Goal: Use online tool/utility: Use online tool/utility

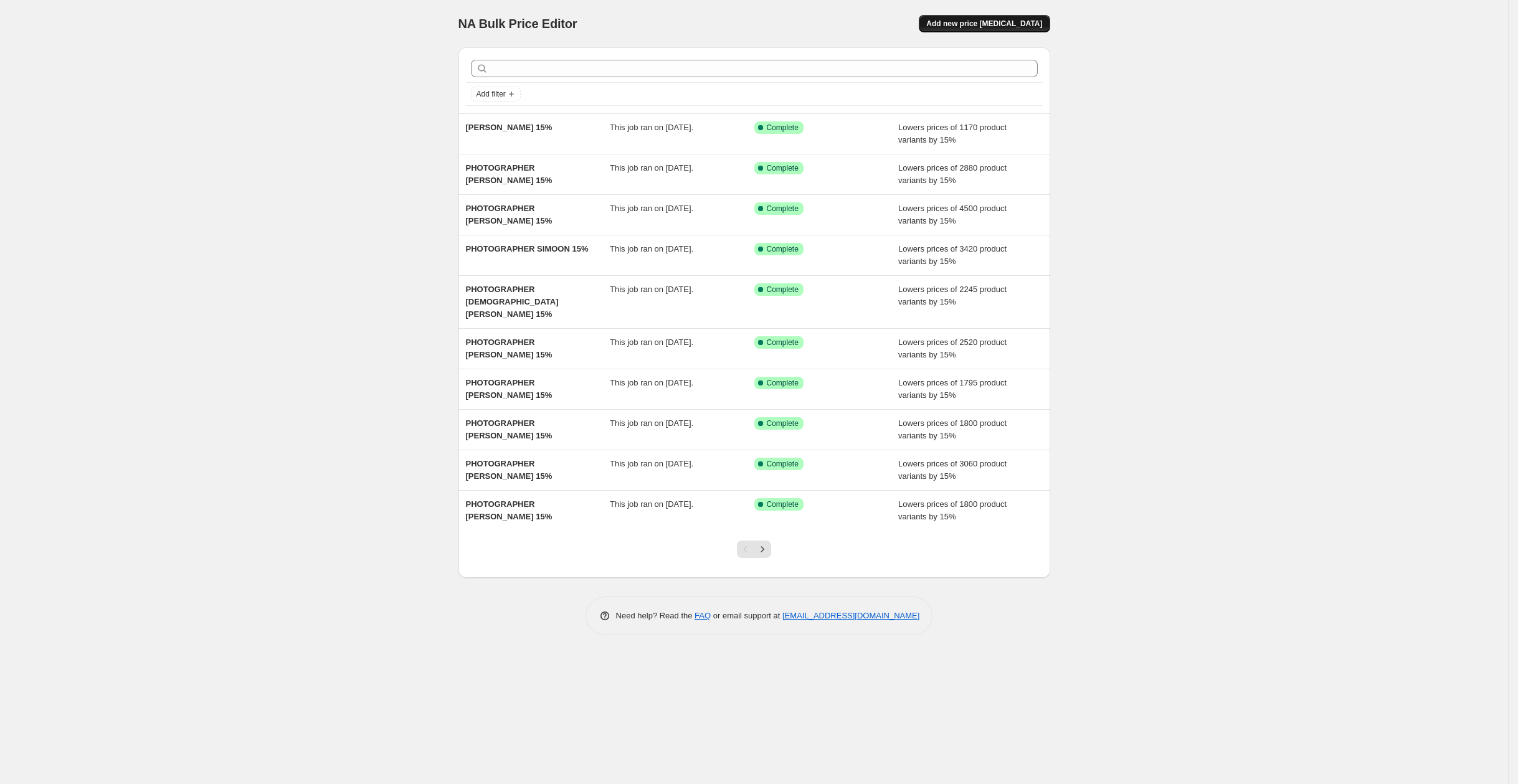
click at [977, 17] on button "Add new price [MEDICAL_DATA]" at bounding box center [984, 24] width 131 height 17
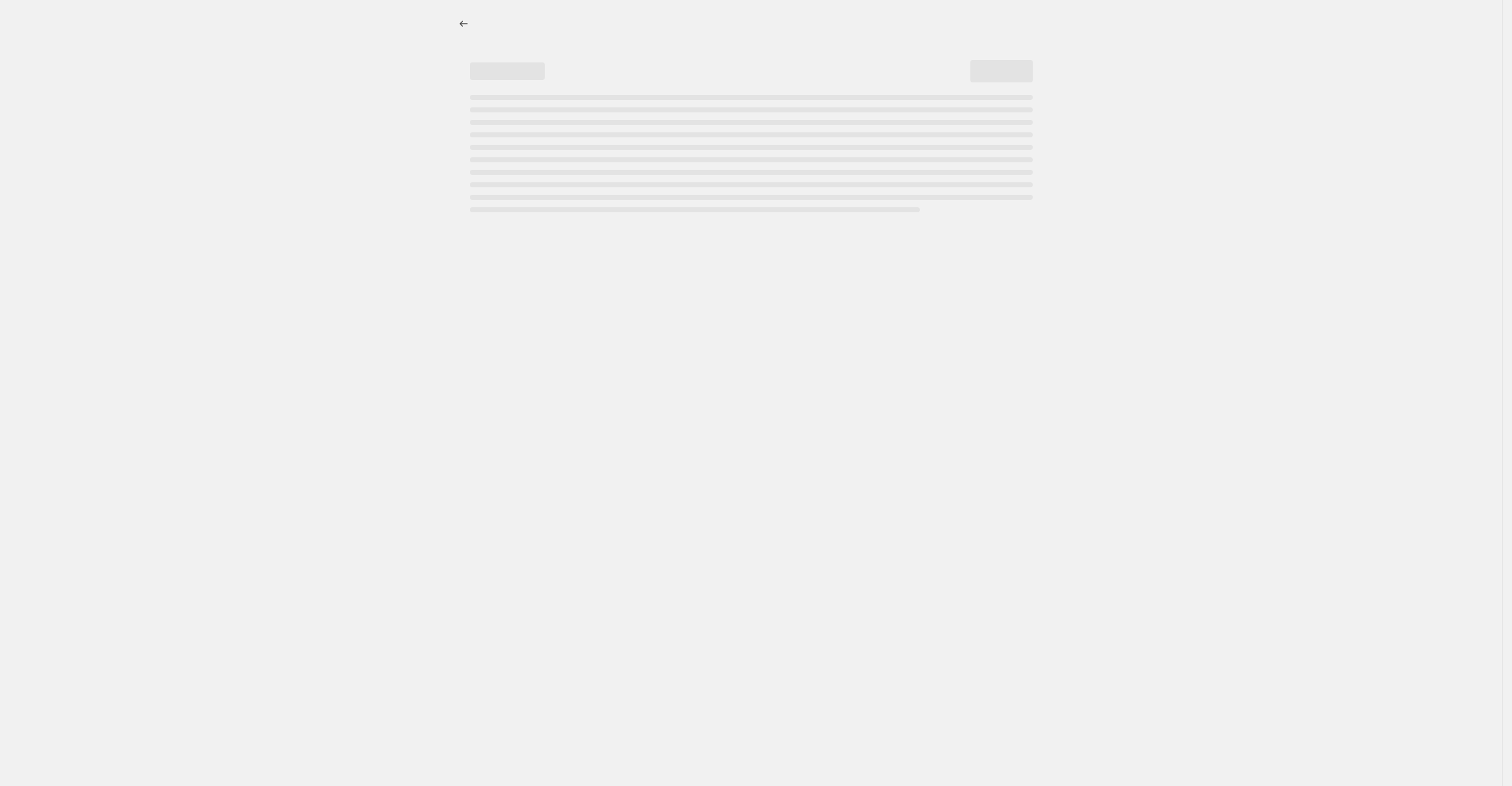
select select "percentage"
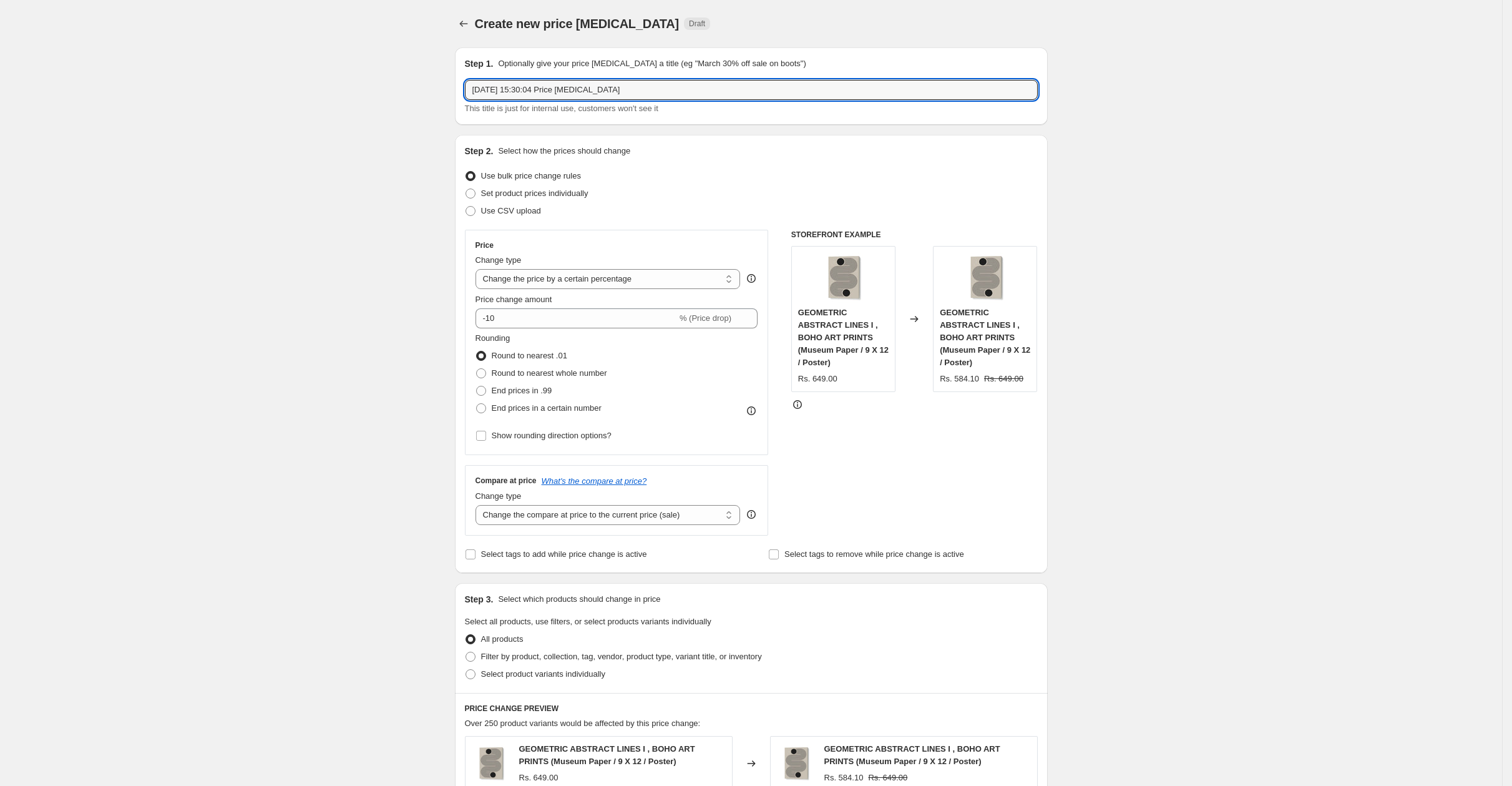
drag, startPoint x: 648, startPoint y: 90, endPoint x: 430, endPoint y: 84, distance: 218.1
click at [430, 84] on div "Create new price [MEDICAL_DATA]. This page is ready Create new price [MEDICAL_D…" at bounding box center [751, 640] width 1502 height 1280
paste input "[PERSON_NAME]"
type input "PHOTOGRAPHER [PERSON_NAME] 15%"
click at [533, 316] on input "-10" at bounding box center [576, 319] width 202 height 20
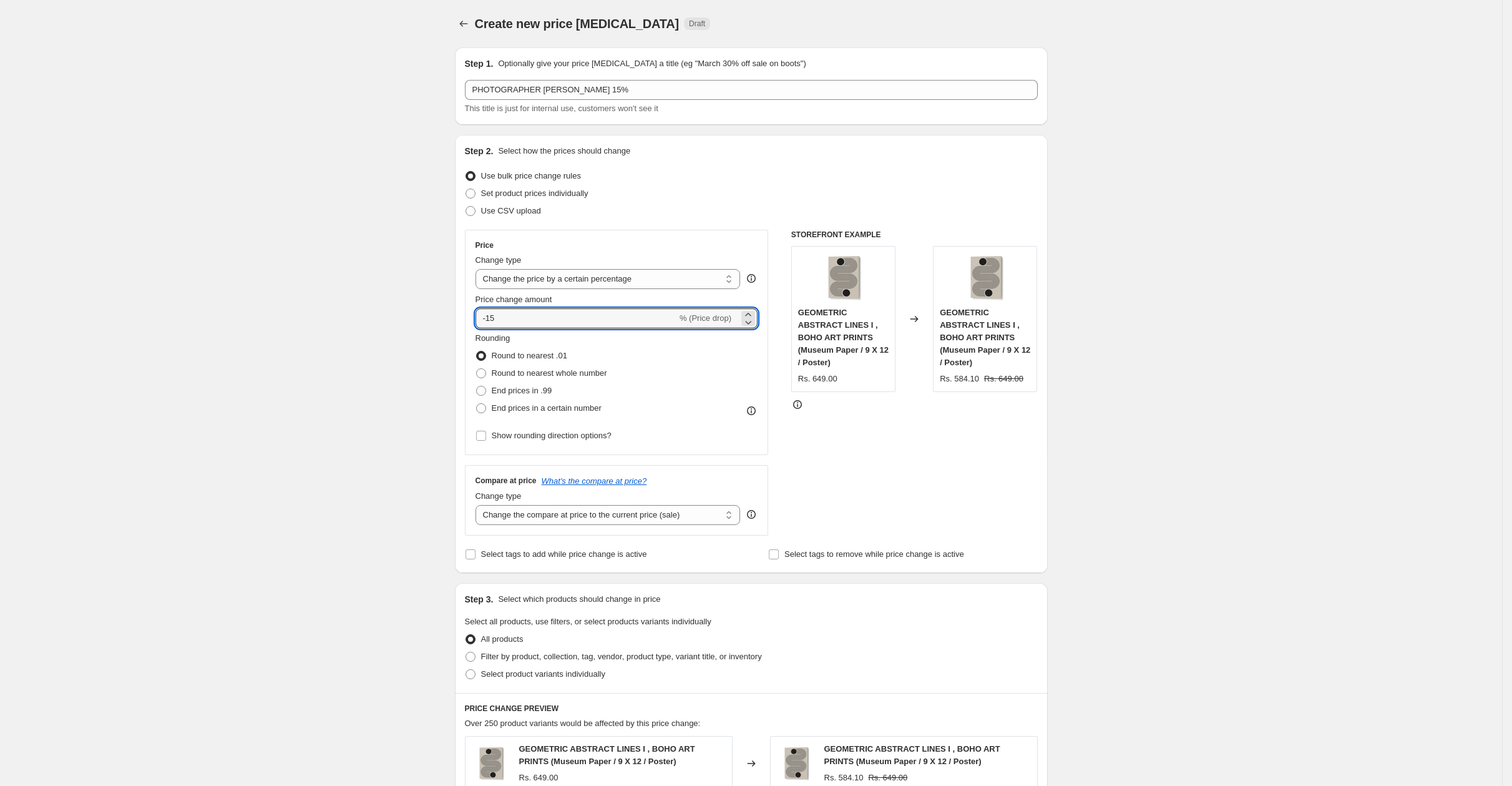
type input "-15"
click at [415, 342] on div "Create new price [MEDICAL_DATA]. This page is ready Create new price [MEDICAL_D…" at bounding box center [751, 640] width 1502 height 1280
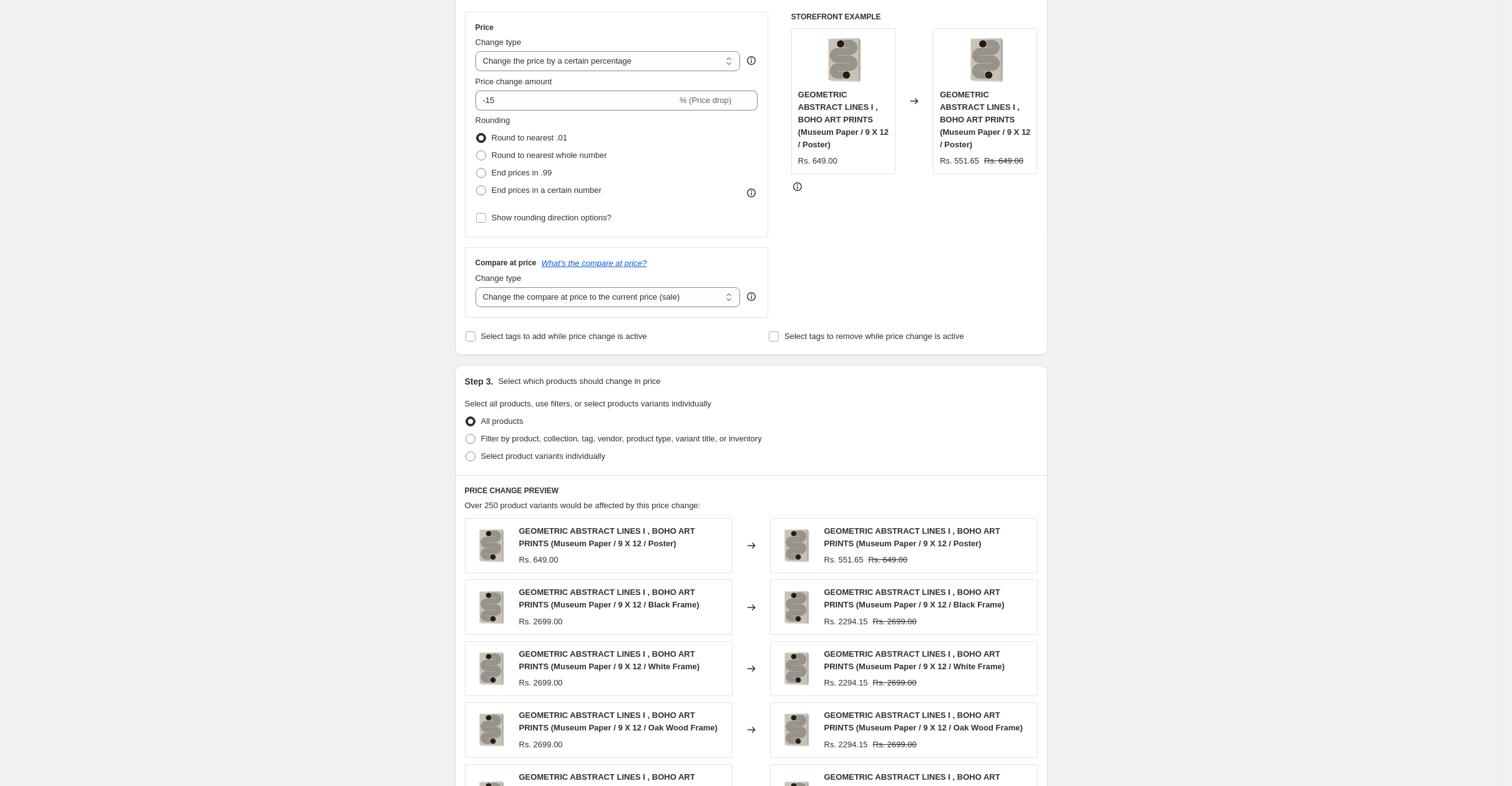
scroll to position [314, 0]
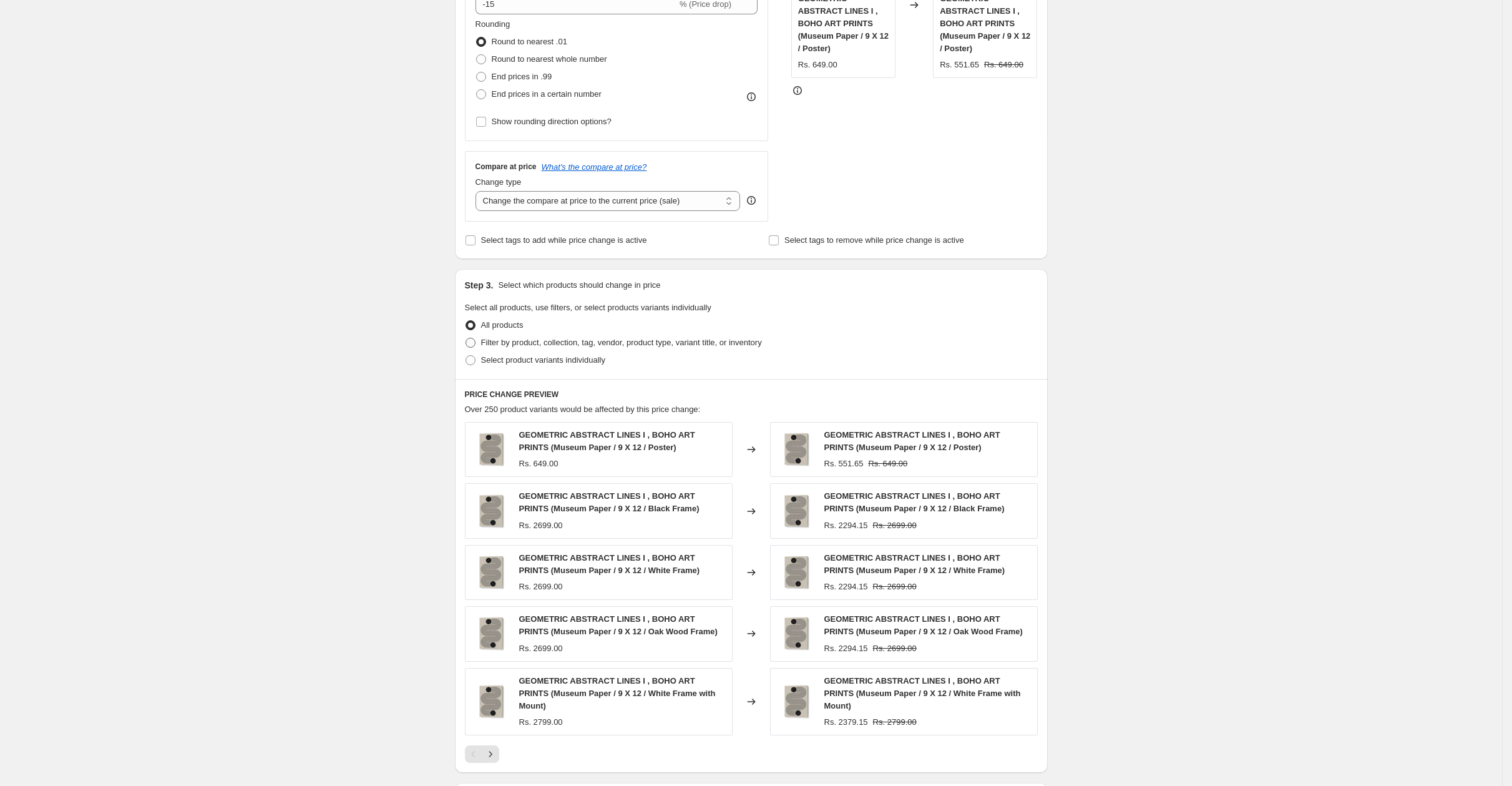
click at [565, 343] on span "Filter by product, collection, tag, vendor, product type, variant title, or inv…" at bounding box center [621, 342] width 281 height 9
click at [466, 339] on input "Filter by product, collection, tag, vendor, product type, variant title, or inv…" at bounding box center [465, 338] width 1 height 1
radio input "true"
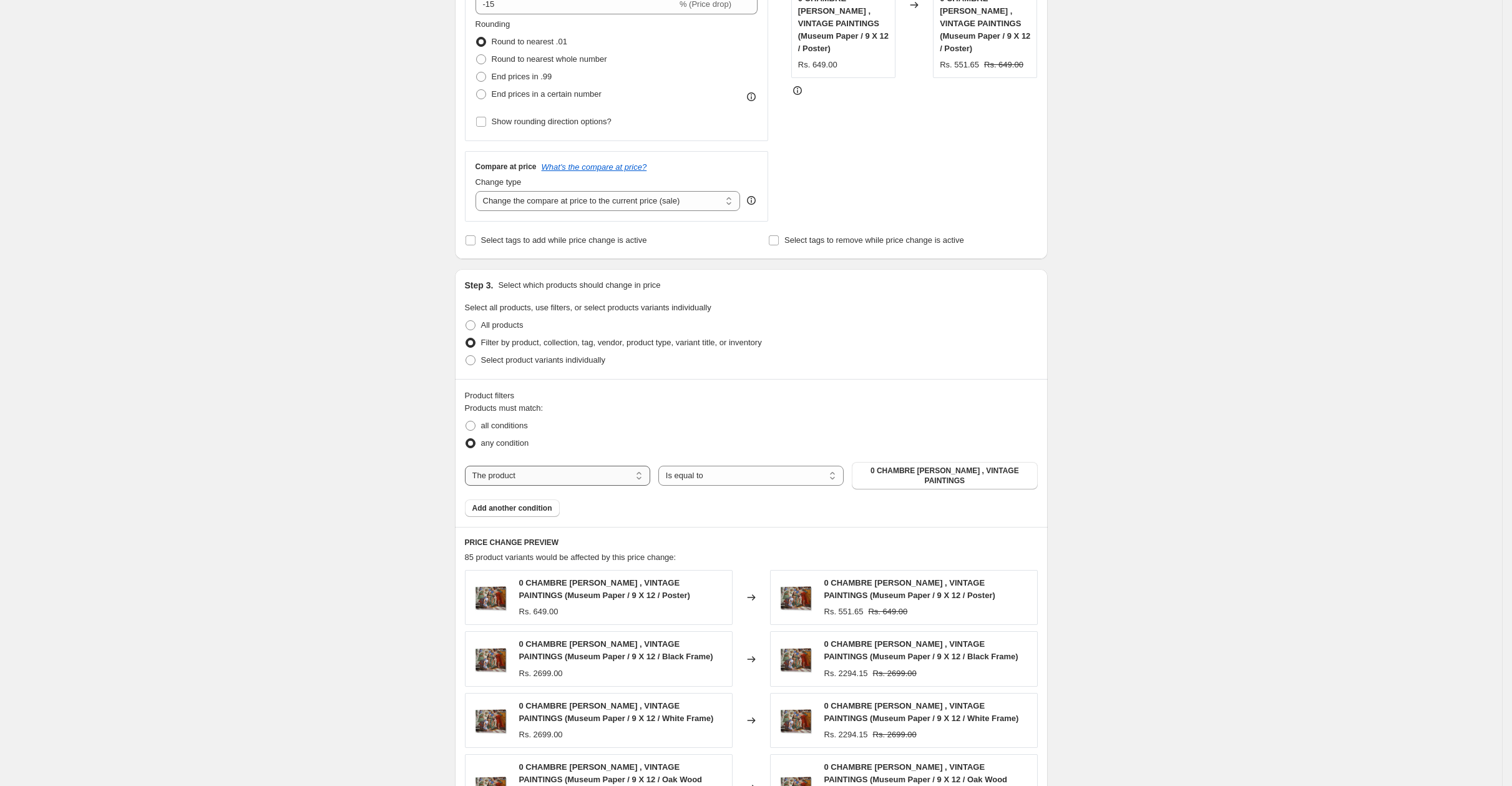
click at [552, 465] on select "The product The product's collection The product's tag The product's vendor The…" at bounding box center [558, 475] width 185 height 20
select select "collection"
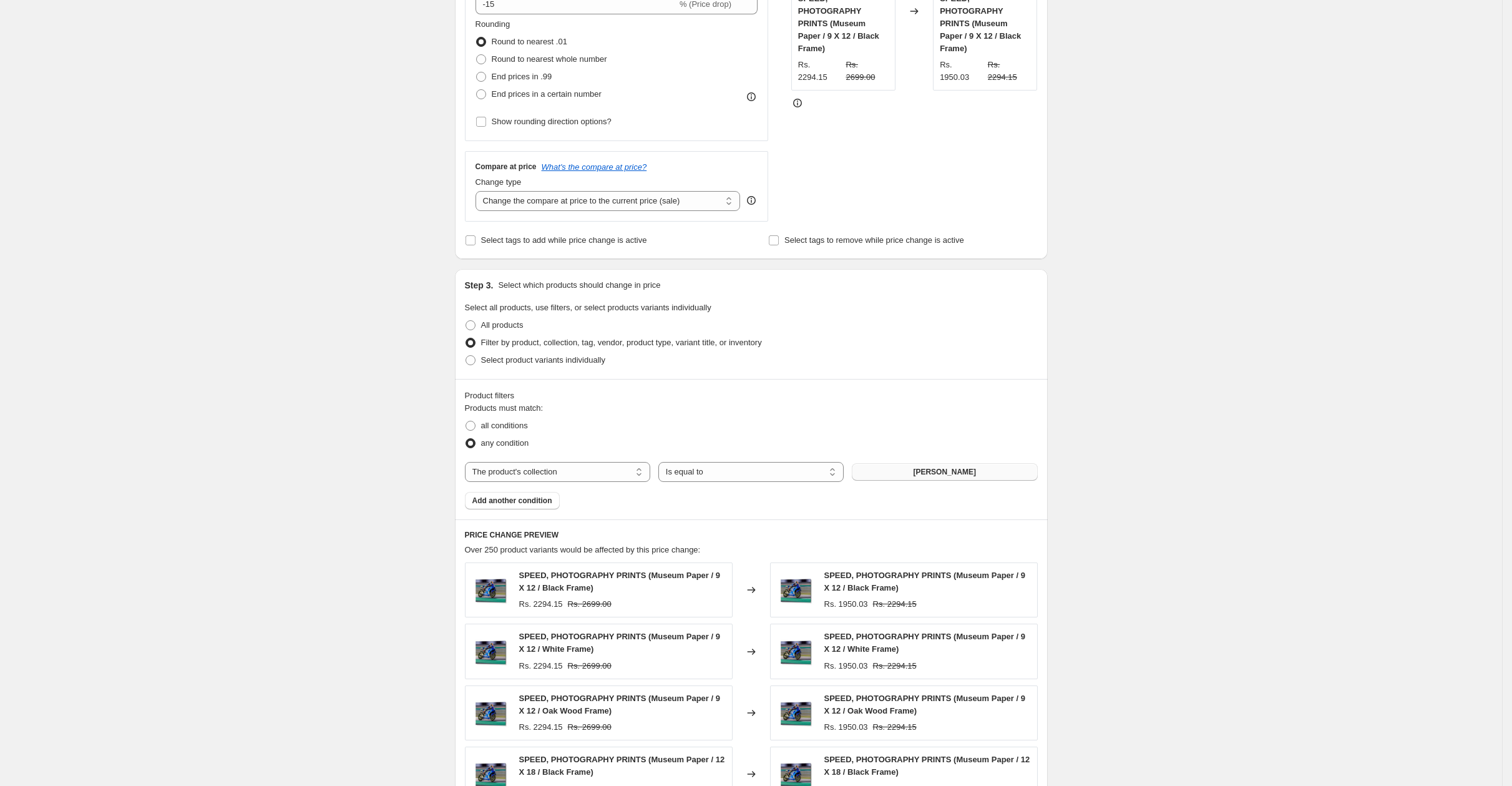
click at [946, 467] on span "[PERSON_NAME]" at bounding box center [944, 472] width 63 height 10
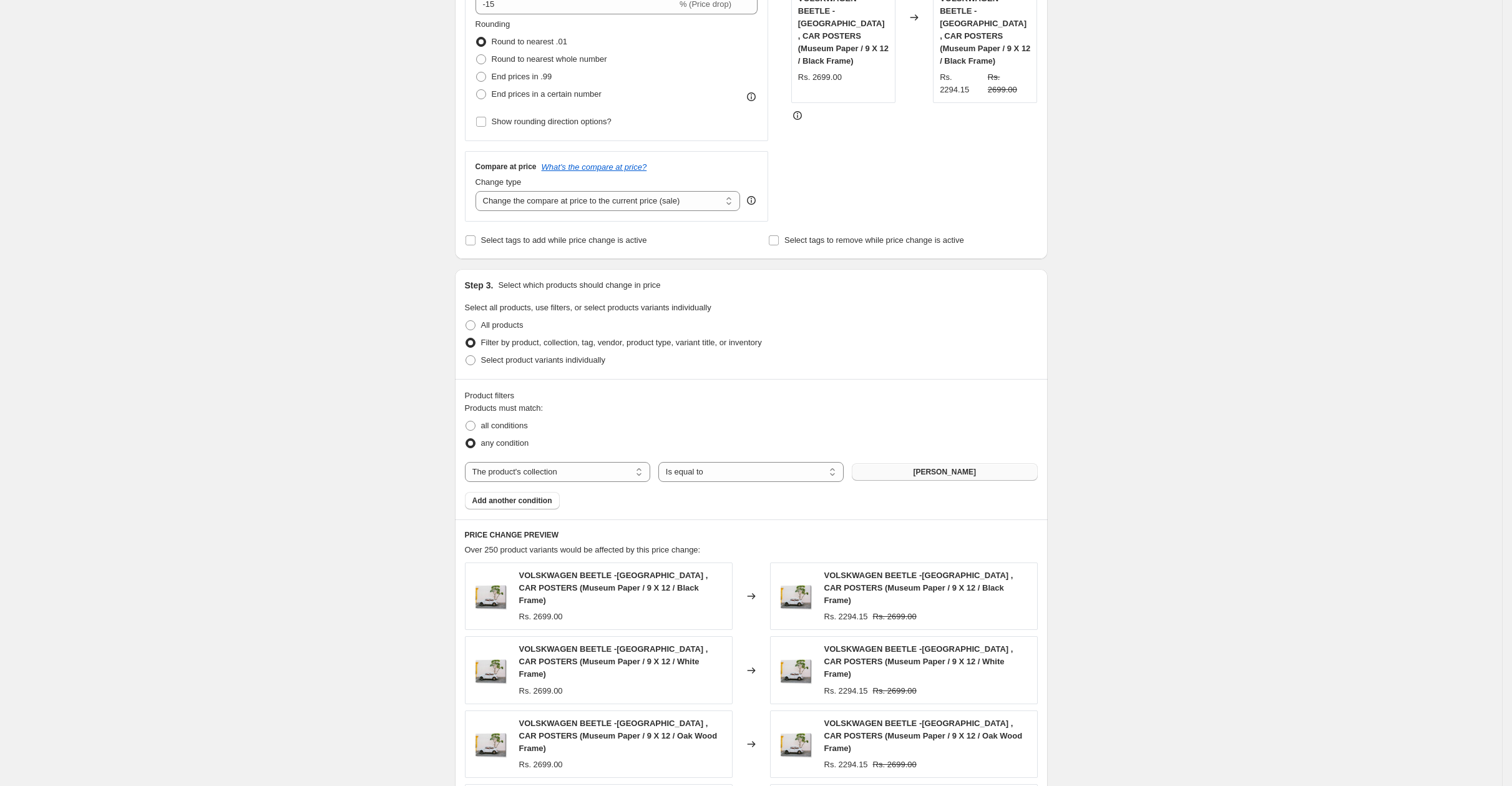
scroll to position [618, 0]
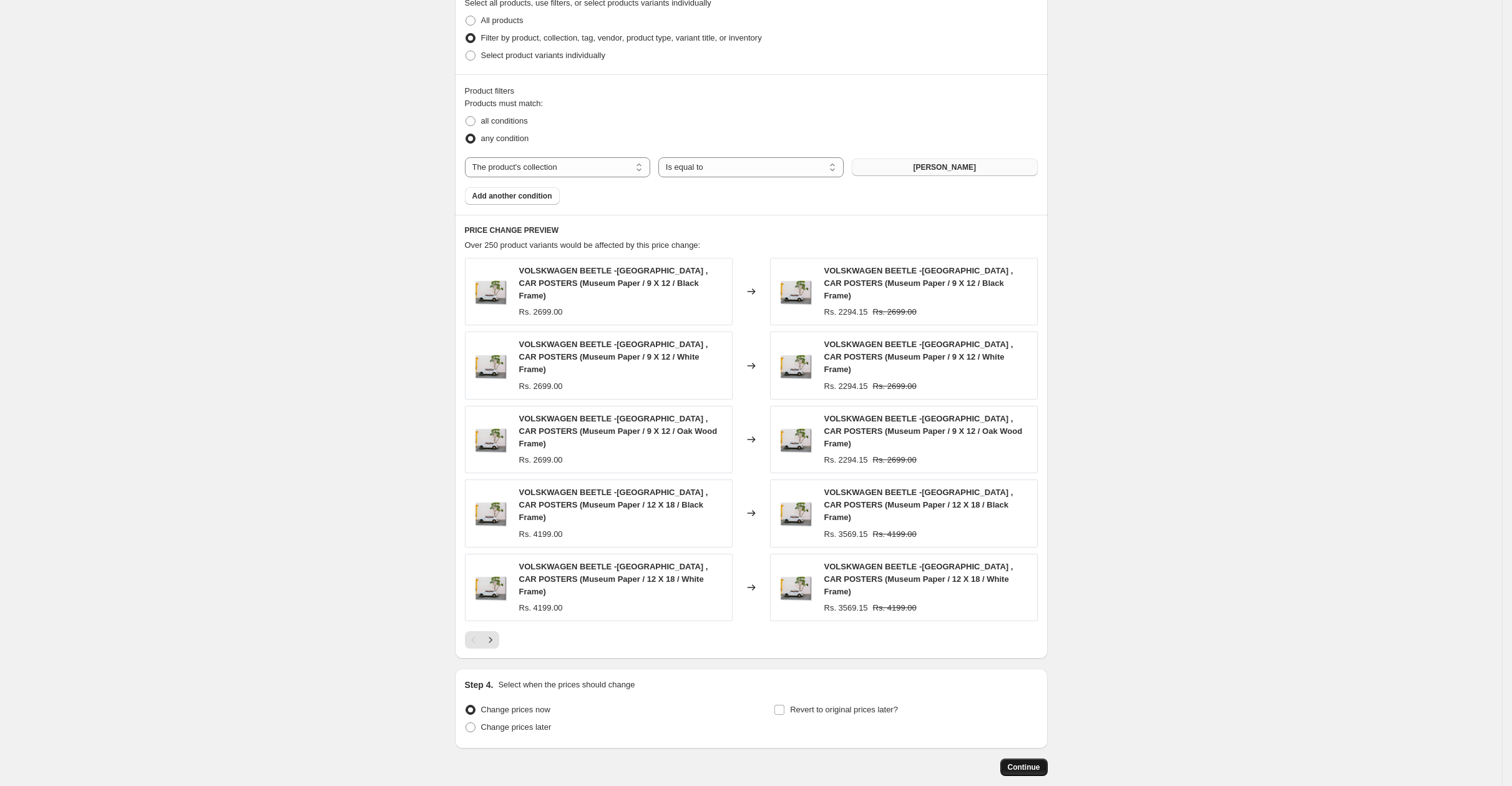
click at [1027, 762] on span "Continue" at bounding box center [1024, 767] width 32 height 10
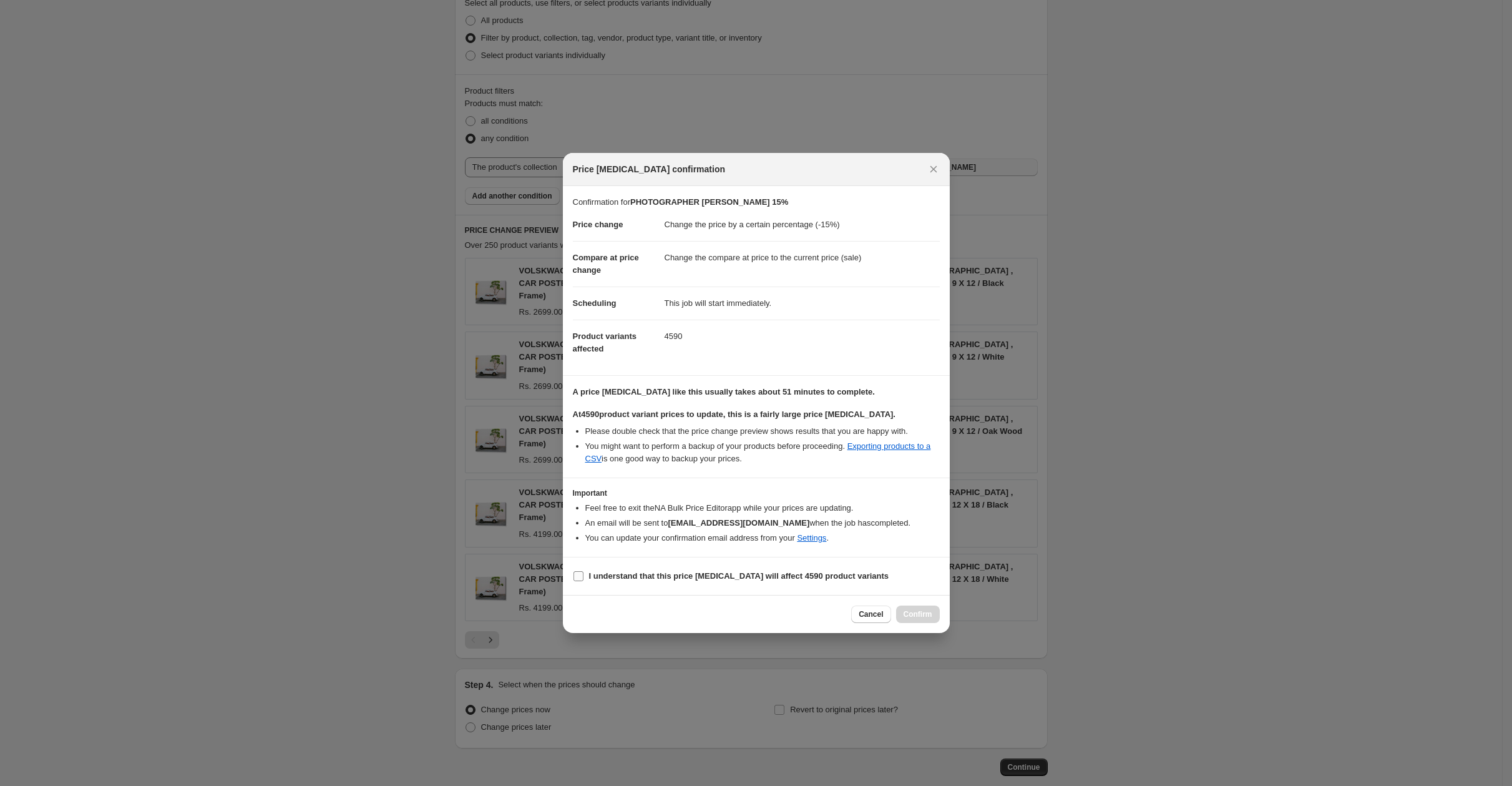
click at [616, 573] on b "I understand that this price [MEDICAL_DATA] will affect 4590 product variants" at bounding box center [739, 576] width 300 height 9
click at [583, 573] on input "I understand that this price [MEDICAL_DATA] will affect 4590 product variants" at bounding box center [578, 576] width 10 height 10
checkbox input "true"
click at [921, 611] on span "Confirm" at bounding box center [918, 614] width 29 height 10
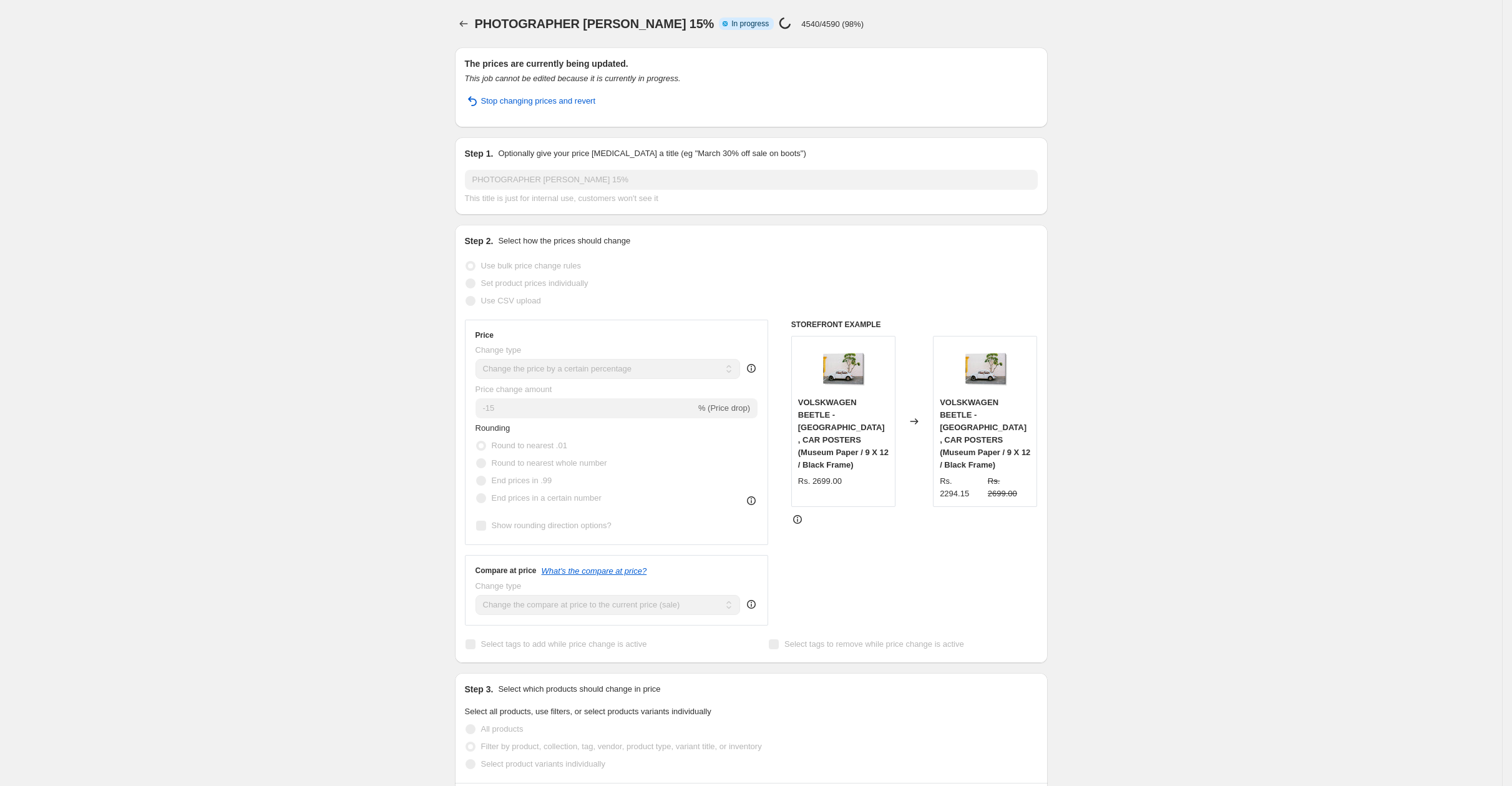
select select "percentage"
select select "collection"
